Goal: Find specific page/section: Find specific page/section

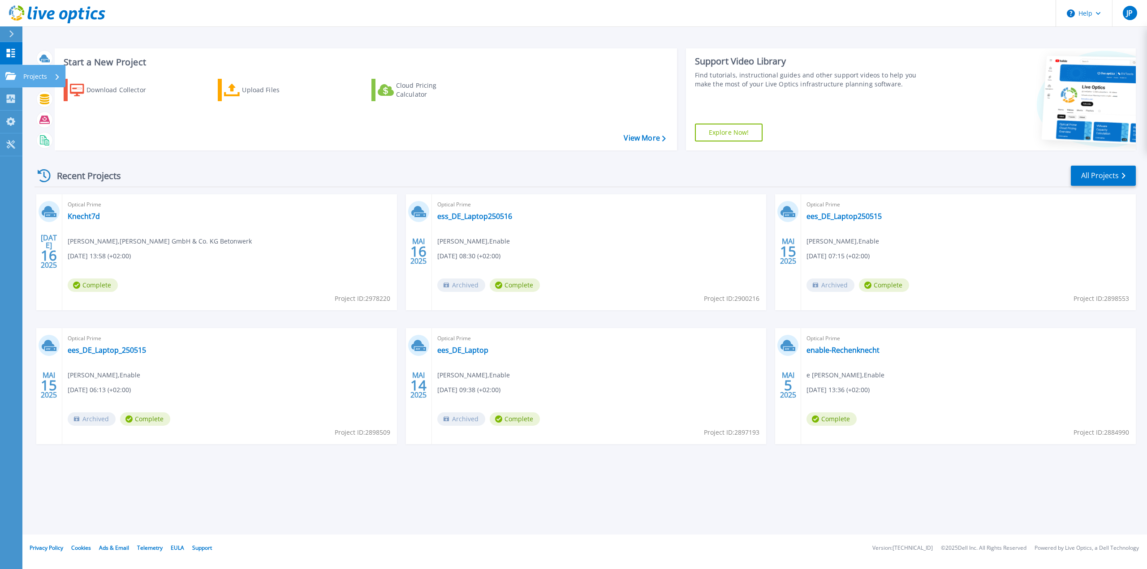
click at [15, 76] on icon at bounding box center [10, 76] width 11 height 8
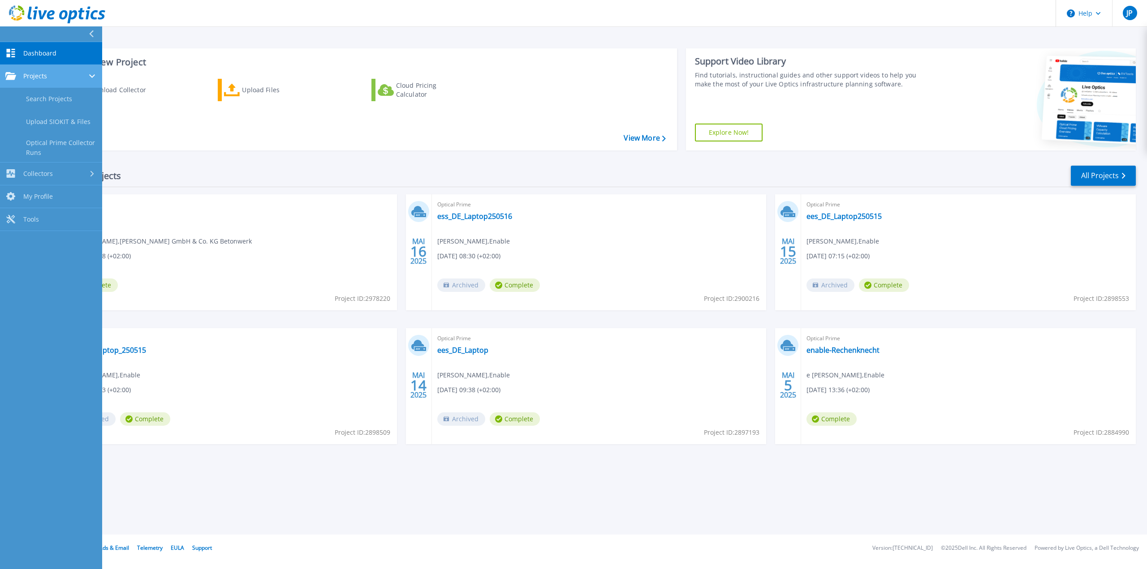
click at [63, 77] on div "Projects" at bounding box center [50, 76] width 91 height 8
click at [54, 103] on link "Search Projects" at bounding box center [51, 99] width 102 height 23
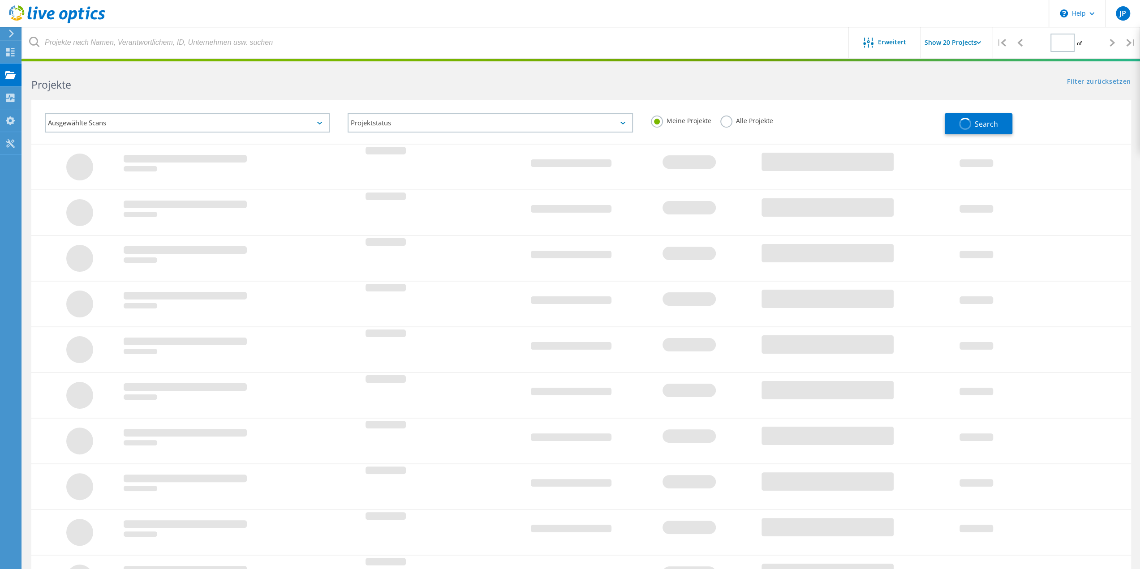
type input "1"
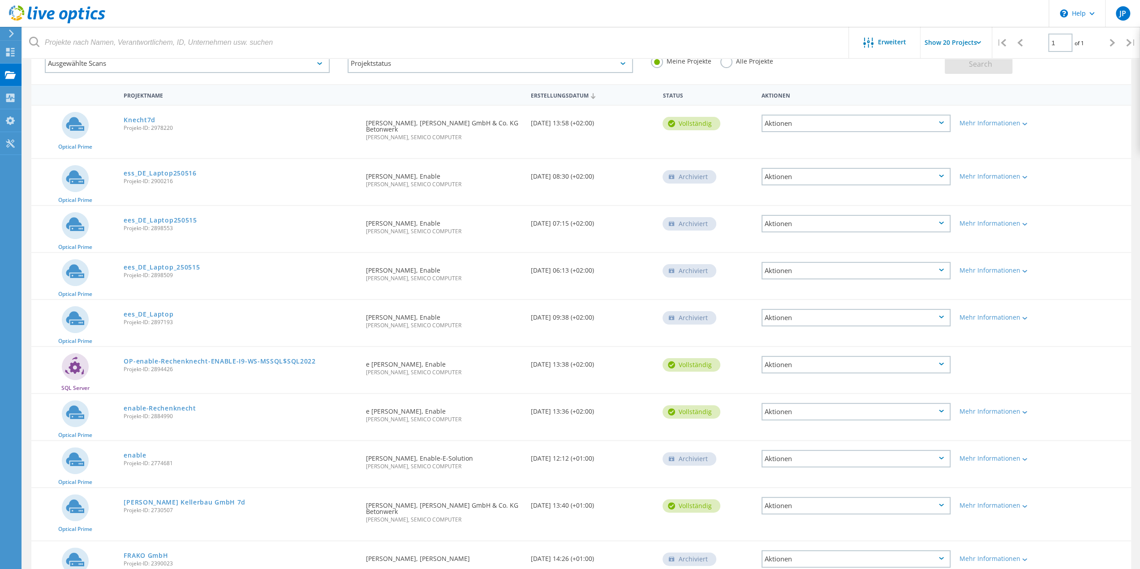
scroll to position [112, 0]
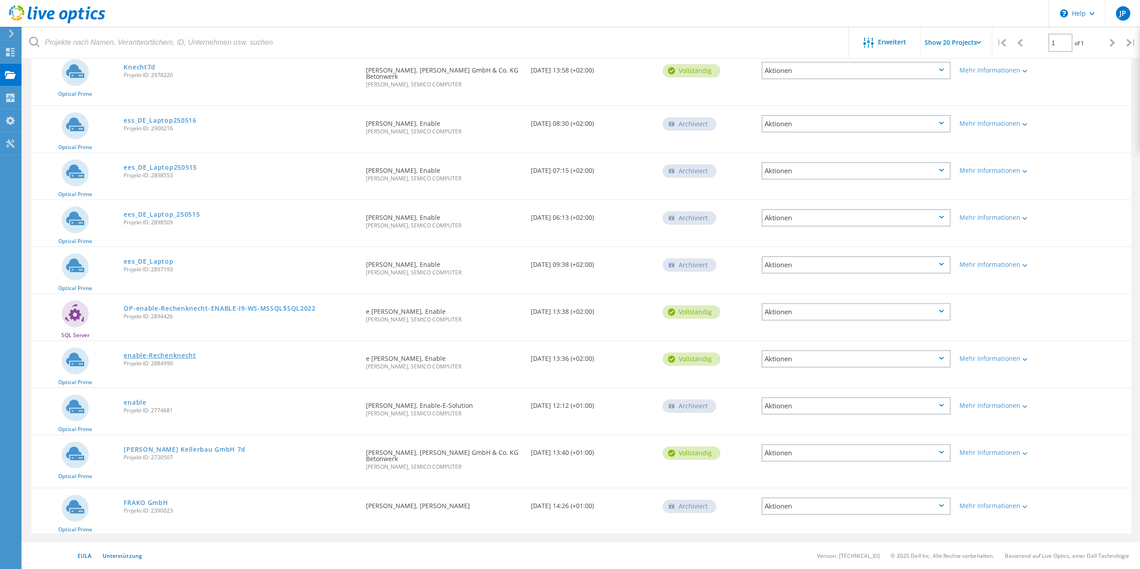
click at [168, 353] on link "enable-Rechenknecht" at bounding box center [160, 356] width 72 height 6
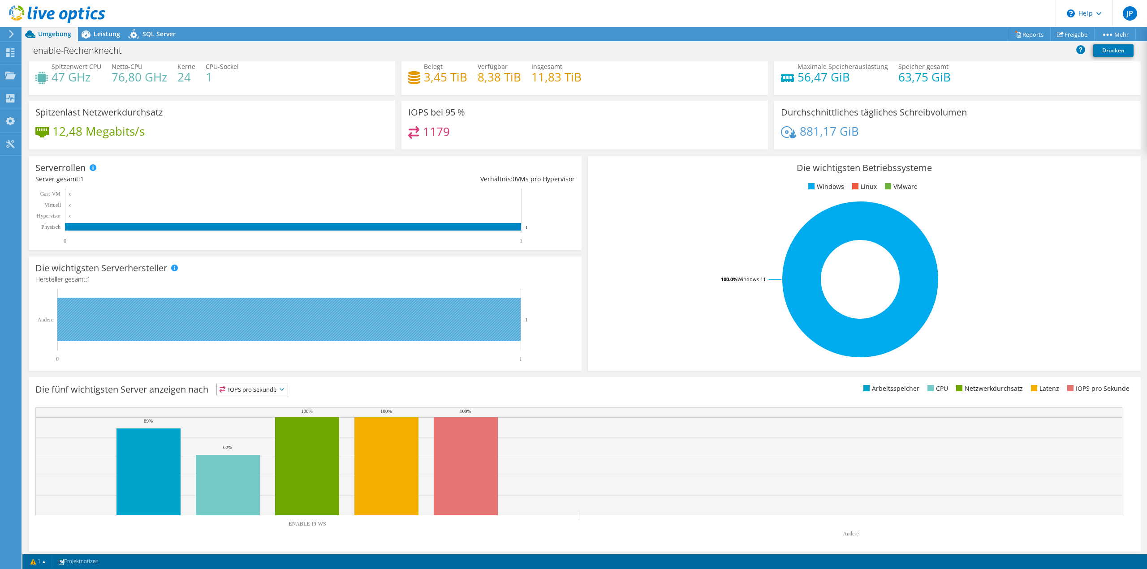
scroll to position [28, 0]
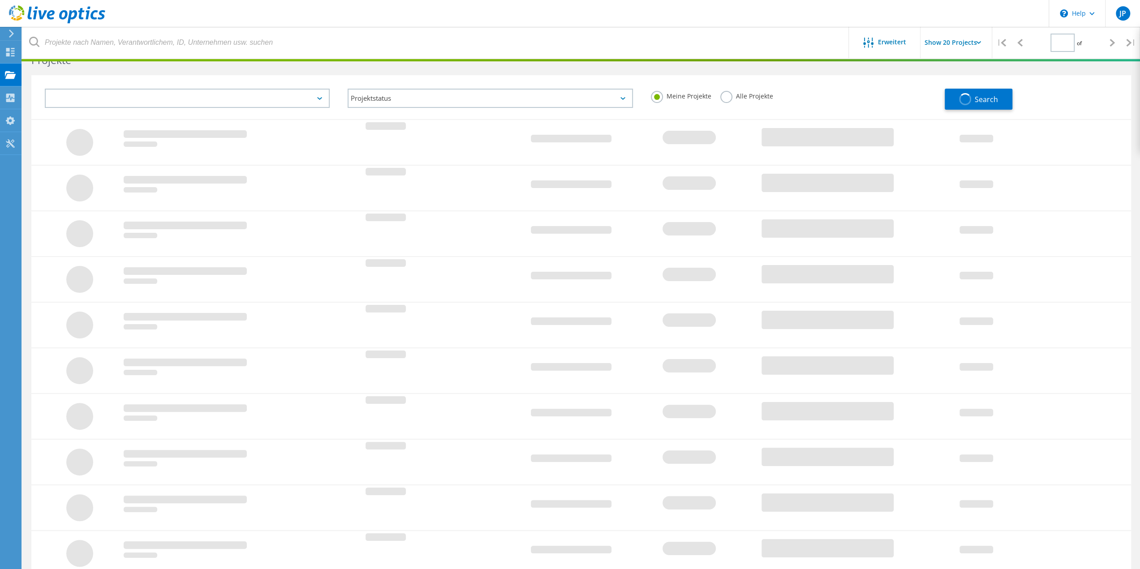
type input "1"
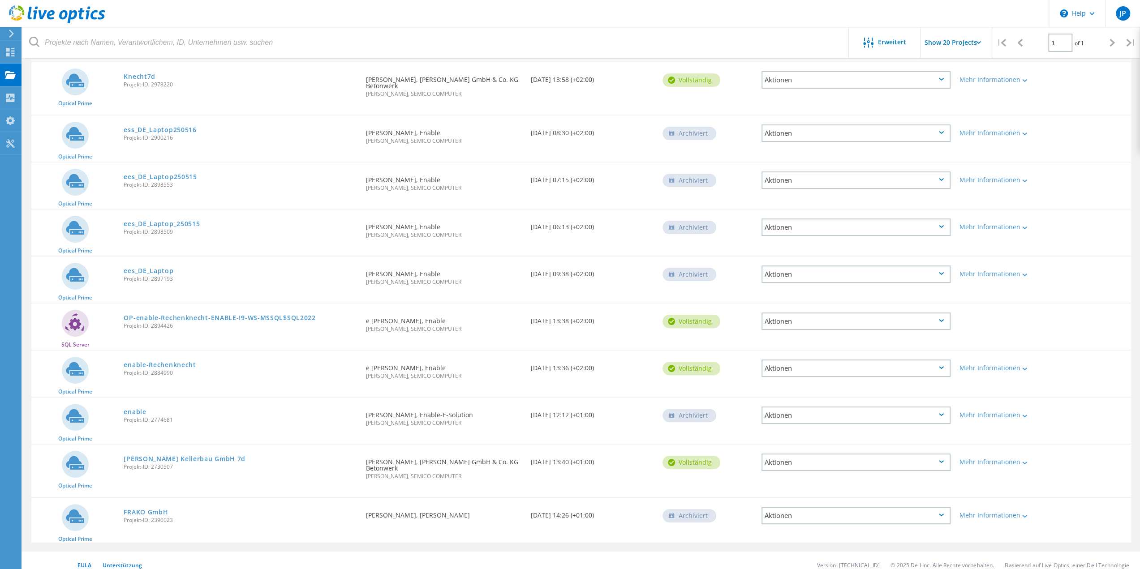
scroll to position [112, 0]
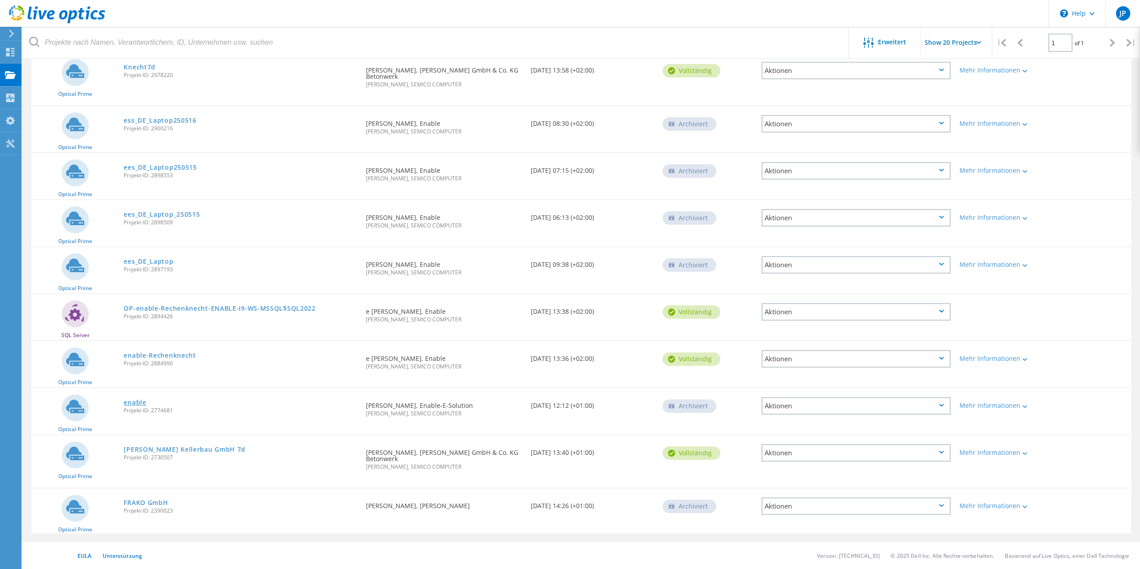
click at [136, 404] on link "enable" at bounding box center [135, 403] width 22 height 6
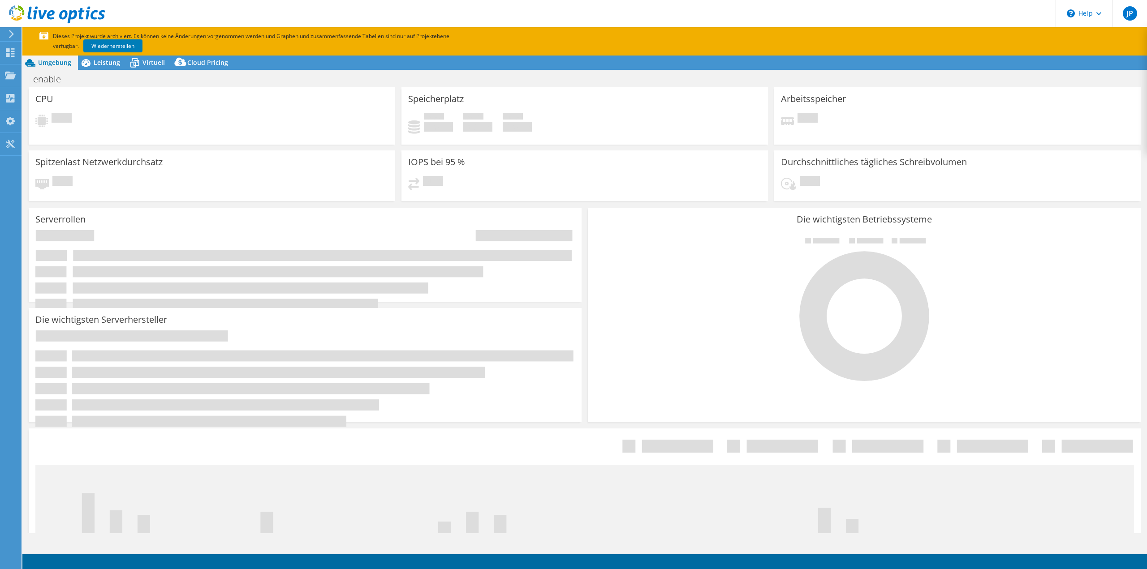
select select "EUFrankfurt"
select select "EUR"
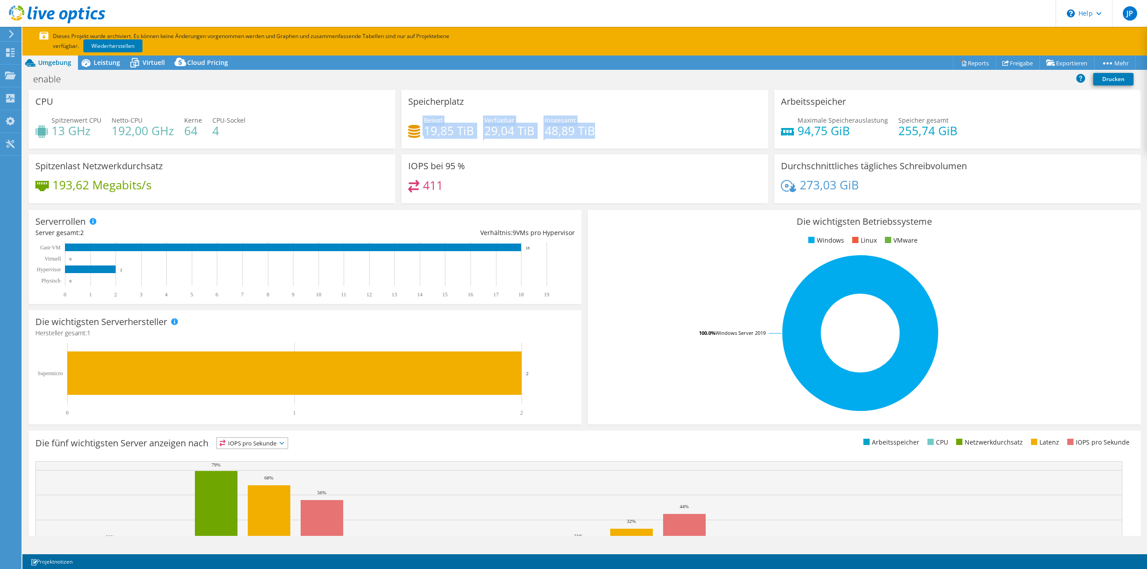
drag, startPoint x: 601, startPoint y: 131, endPoint x: 419, endPoint y: 131, distance: 181.9
click at [419, 131] on div "Belegt 19,85 TiB Verfügbar 29,04 TiB Insgesamt 48,89 TiB" at bounding box center [584, 130] width 353 height 29
click at [639, 118] on div "Belegt 19,85 TiB Verfügbar 29,04 TiB Insgesamt 48,89 TiB" at bounding box center [584, 130] width 353 height 29
drag, startPoint x: 472, startPoint y: 130, endPoint x: 419, endPoint y: 128, distance: 52.5
click at [419, 128] on div "Belegt 19,85 TiB Verfügbar 29,04 TiB Insgesamt 48,89 TiB" at bounding box center [584, 130] width 353 height 29
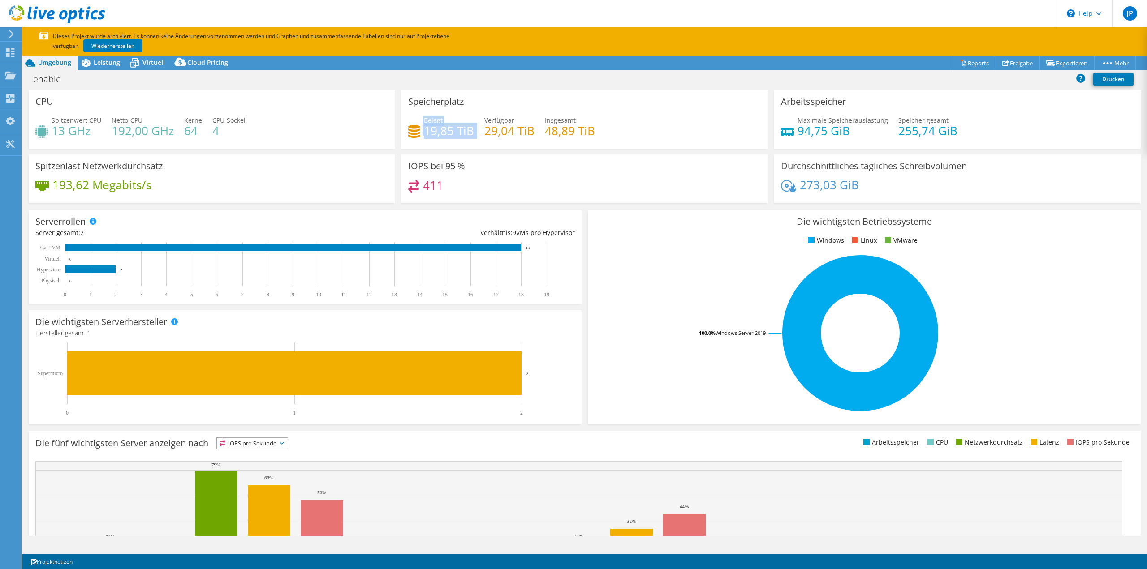
click at [598, 130] on div "Belegt 19,85 TiB Verfügbar 29,04 TiB Insgesamt 48,89 TiB" at bounding box center [584, 130] width 353 height 29
click at [559, 197] on div "411" at bounding box center [584, 189] width 353 height 19
click at [966, 64] on link "Reports" at bounding box center [974, 63] width 43 height 14
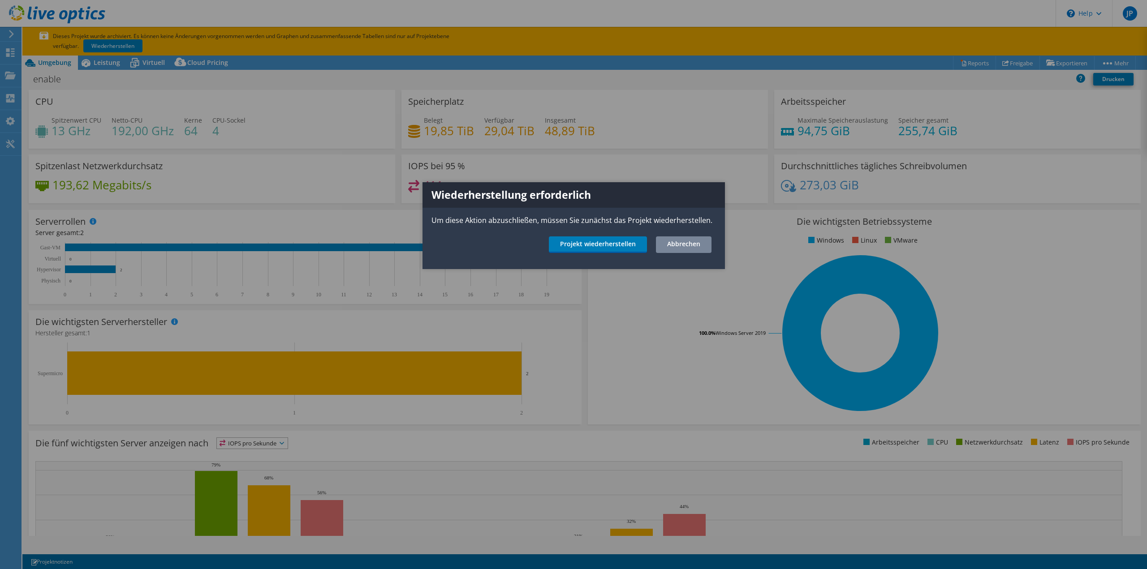
click at [674, 243] on link "Abbrechen" at bounding box center [684, 245] width 56 height 17
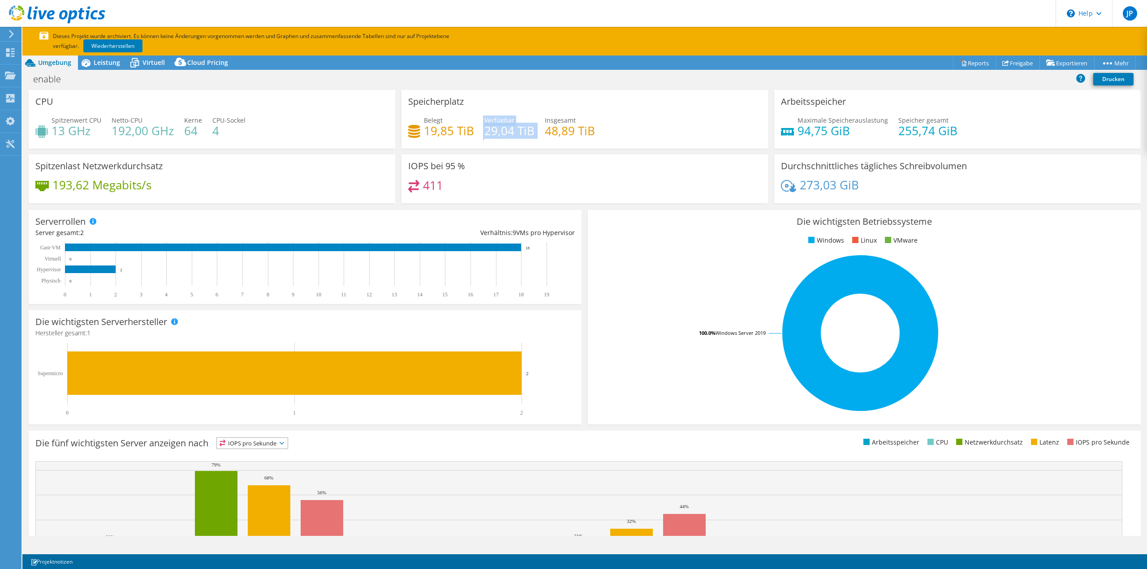
drag, startPoint x: 482, startPoint y: 128, endPoint x: 449, endPoint y: 126, distance: 33.2
click at [463, 127] on div "Belegt 19,85 TiB Verfügbar 29,04 TiB Insgesamt 48,89 TiB" at bounding box center [584, 130] width 353 height 29
click at [468, 129] on h4 "19,85 TiB" at bounding box center [449, 131] width 50 height 10
